Goal: Information Seeking & Learning: Learn about a topic

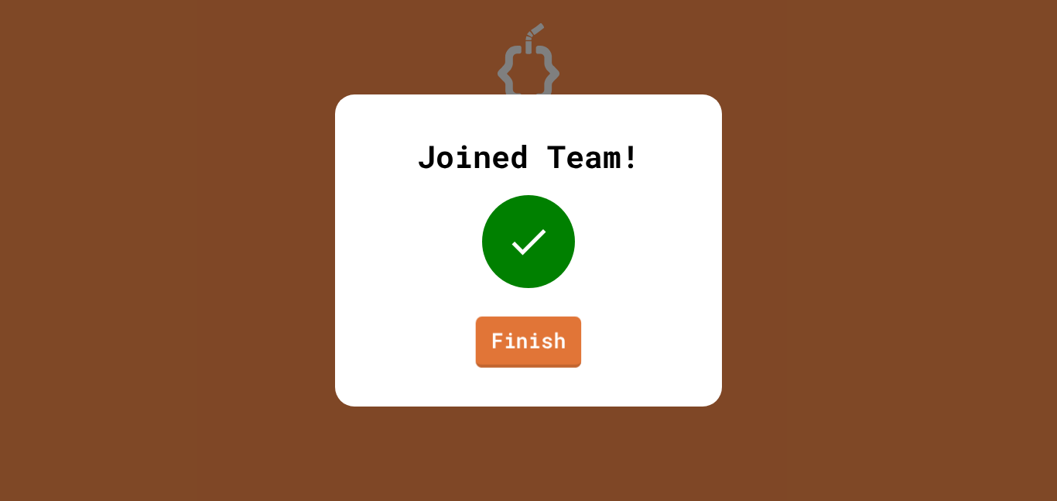
click at [539, 341] on link "Finish" at bounding box center [529, 341] width 106 height 51
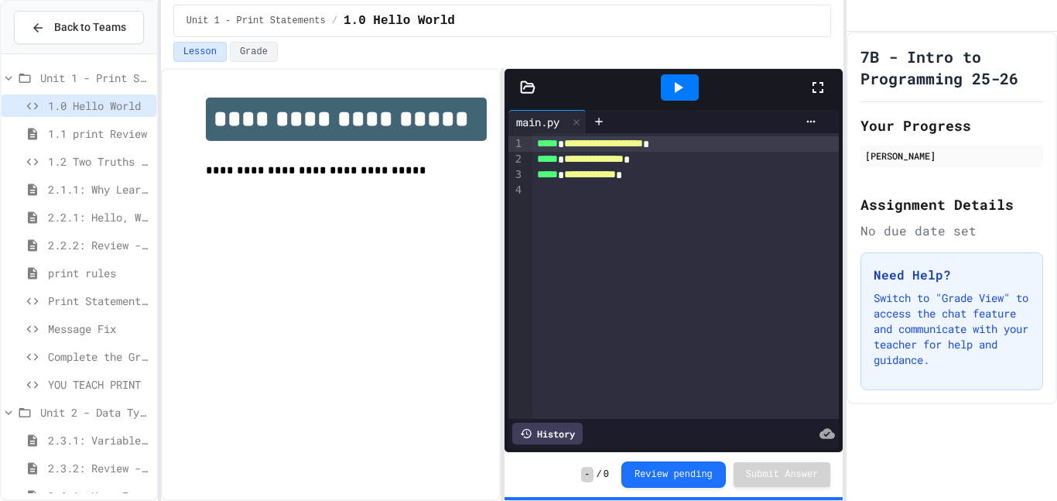
scroll to position [220, 0]
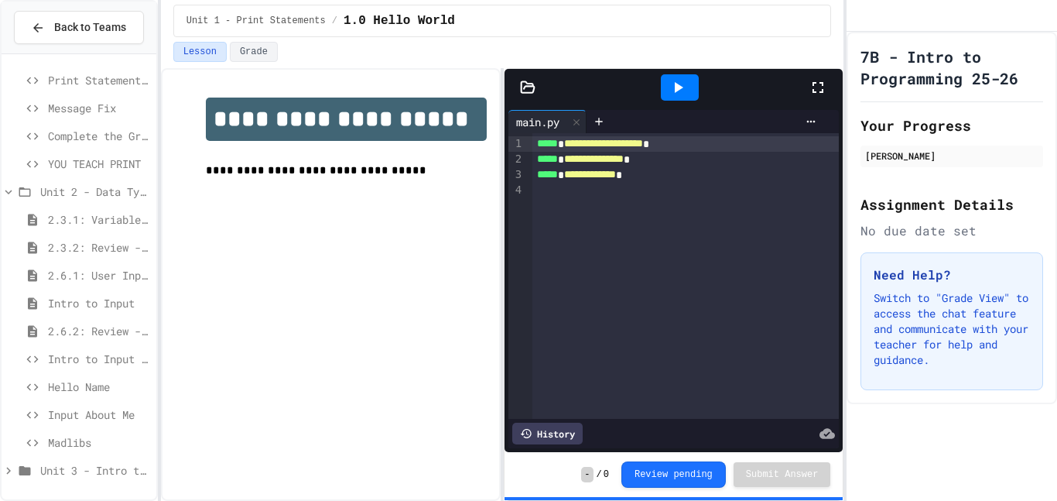
click at [63, 462] on span "Unit 3 - Intro to Objects" at bounding box center [95, 470] width 110 height 16
click at [106, 166] on span "2.3.1: Variables and Data Types" at bounding box center [99, 164] width 102 height 16
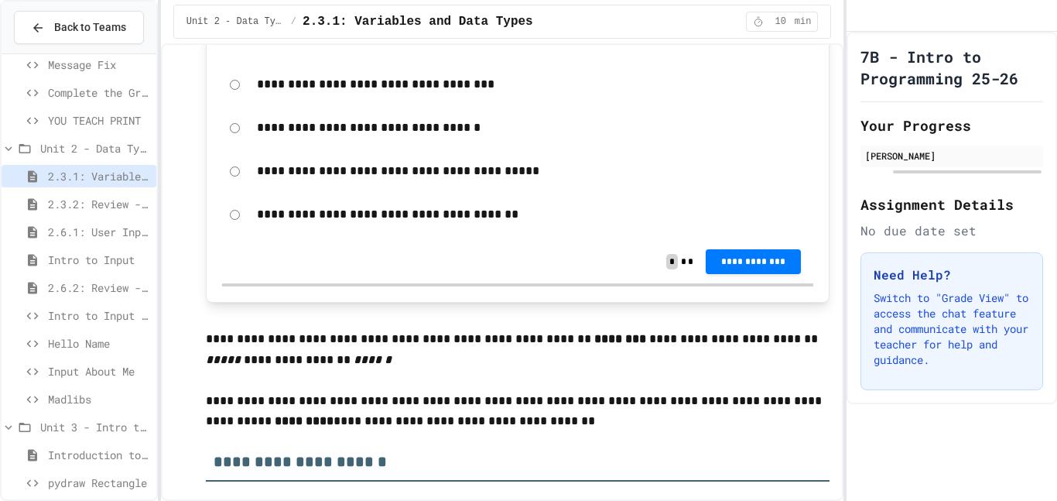
scroll to position [276, 0]
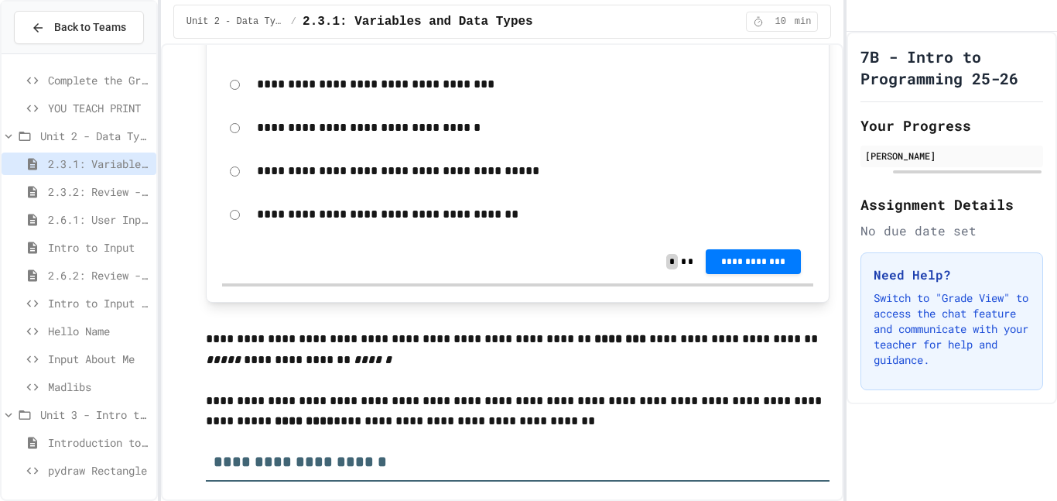
click at [70, 442] on span "Introduction to pydraw" at bounding box center [99, 442] width 102 height 16
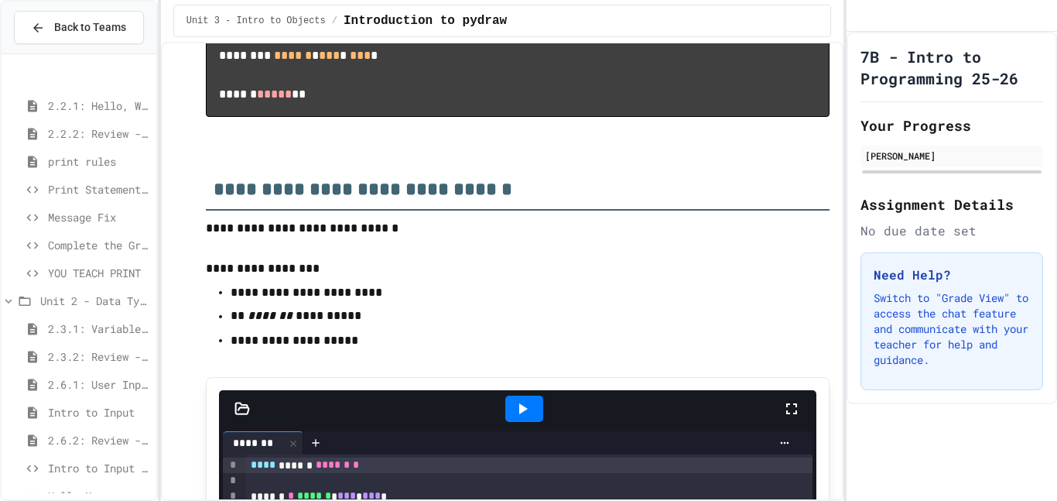
scroll to position [276, 0]
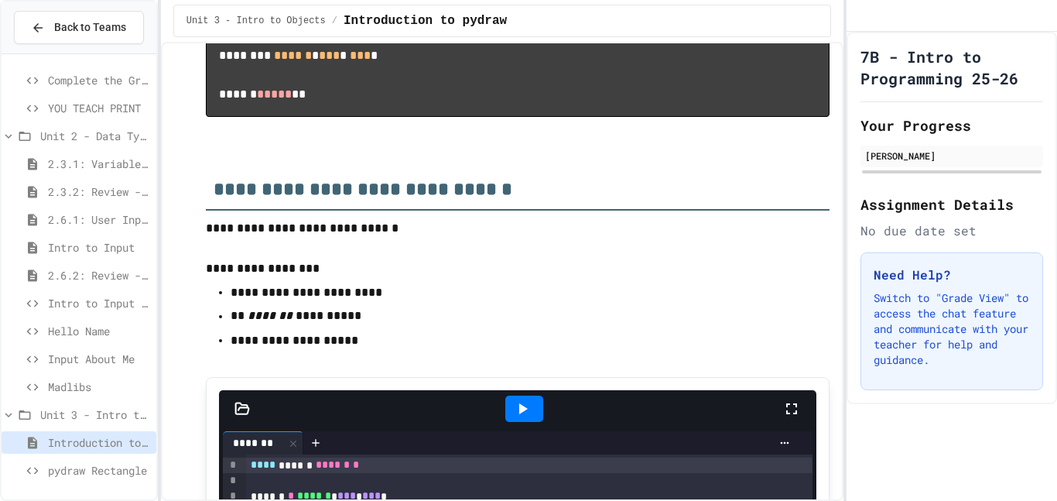
click at [104, 414] on span "Unit 3 - Intro to Objects" at bounding box center [95, 414] width 110 height 16
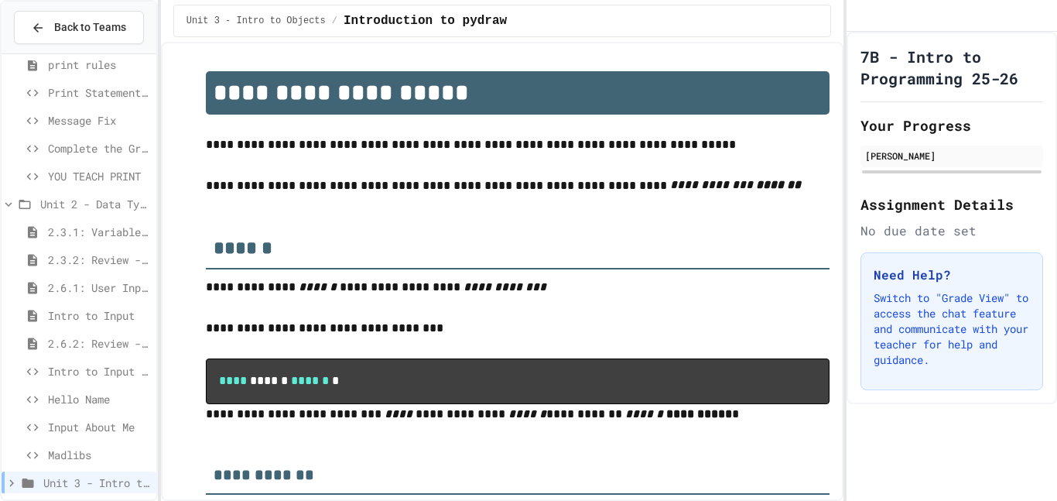
scroll to position [220, 0]
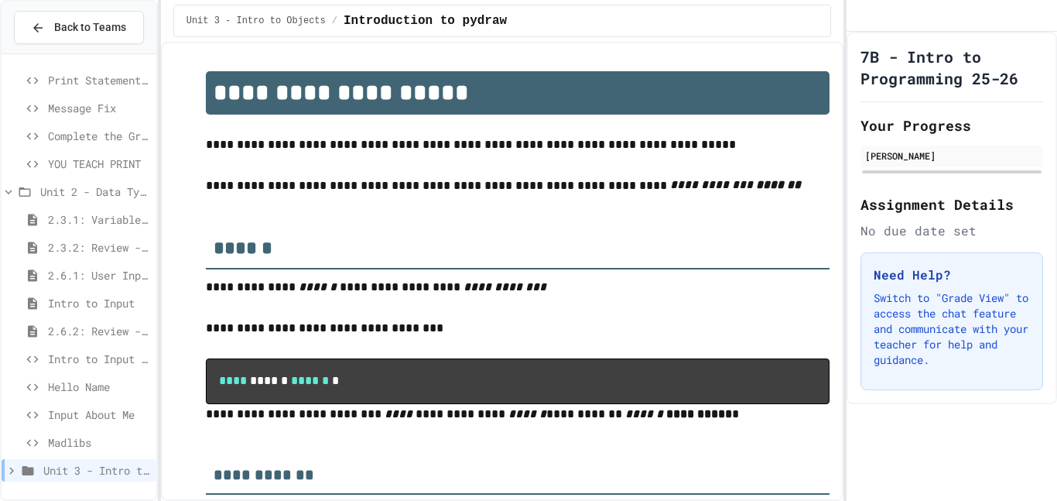
click at [65, 471] on span "Unit 3 - Intro to Objects" at bounding box center [96, 470] width 107 height 16
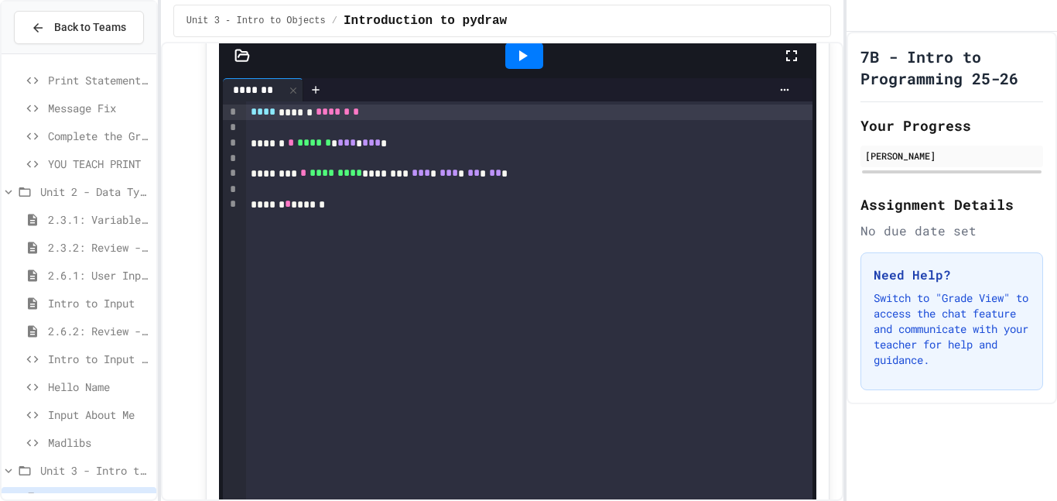
scroll to position [224, 0]
click at [79, 415] on span "Input About Me" at bounding box center [99, 410] width 102 height 16
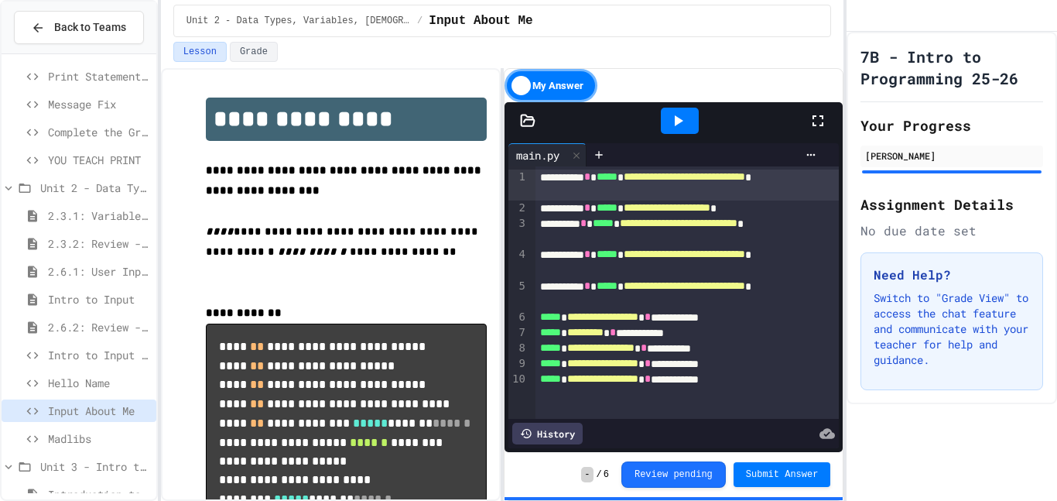
click at [119, 361] on span "Intro to Input Exercise" at bounding box center [99, 355] width 102 height 16
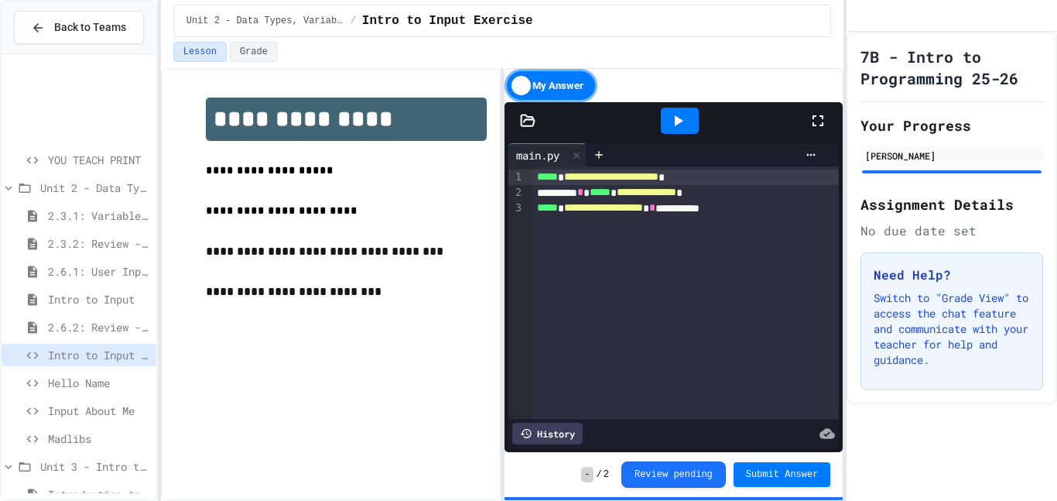
scroll to position [360, 0]
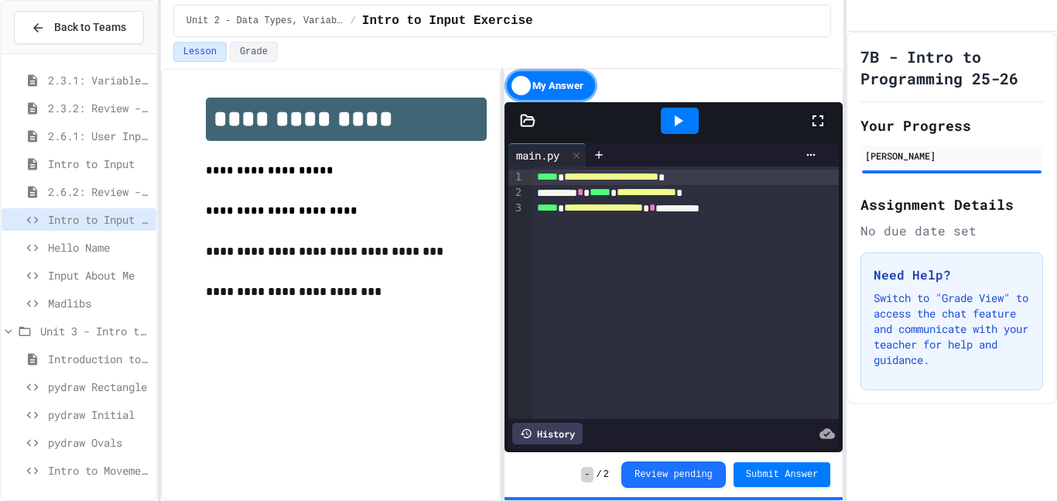
click at [282, 402] on div "**********" at bounding box center [331, 284] width 340 height 432
click at [76, 269] on span "Input About Me" at bounding box center [99, 275] width 102 height 16
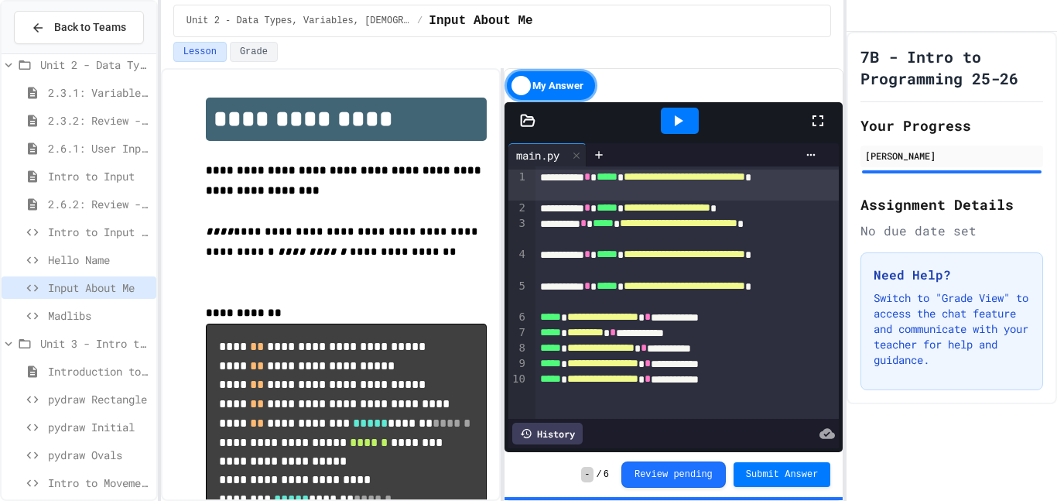
scroll to position [360, 0]
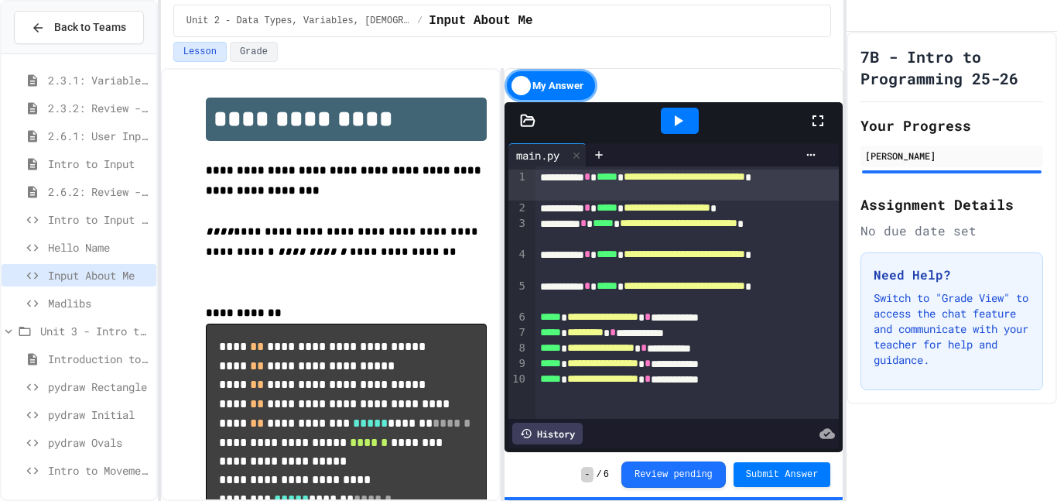
click at [105, 384] on span "pydraw Rectangle" at bounding box center [99, 386] width 102 height 16
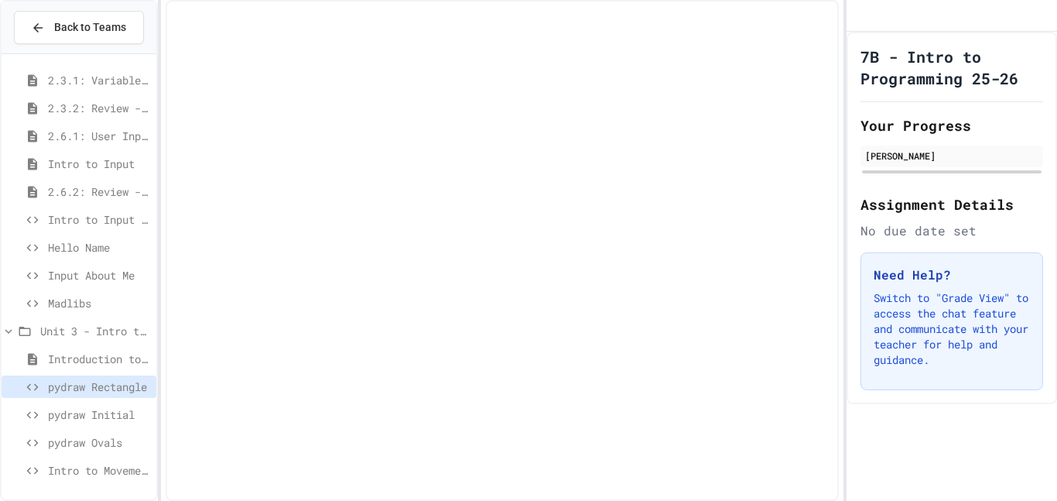
scroll to position [347, 0]
